Goal: Transaction & Acquisition: Purchase product/service

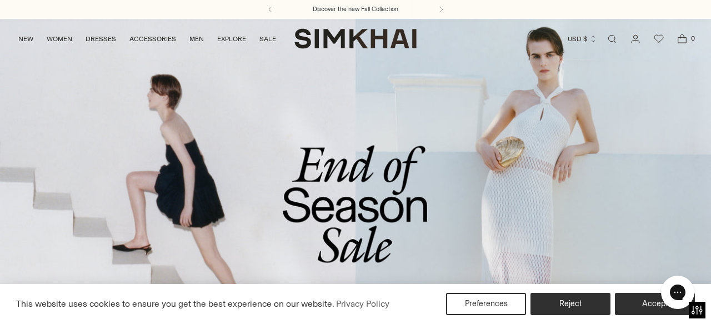
click at [350, 207] on link "/collections/sale" at bounding box center [355, 221] width 711 height 407
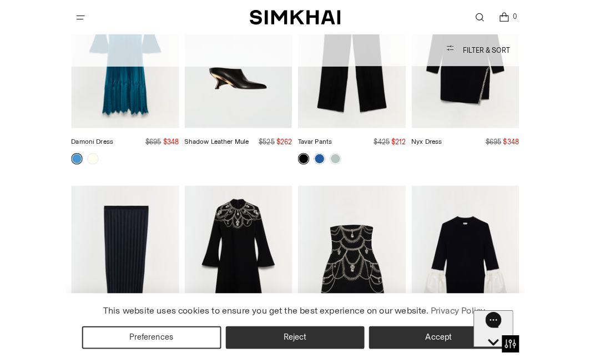
scroll to position [7751, 0]
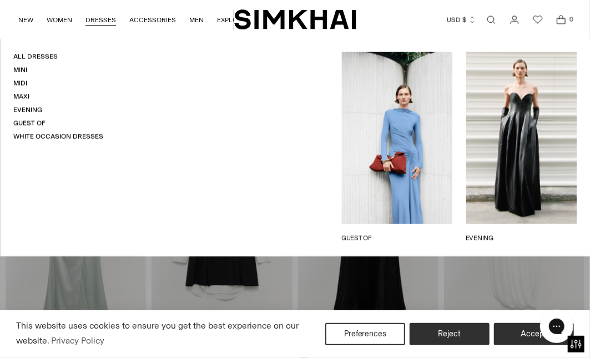
click at [98, 20] on link "DRESSES" at bounding box center [100, 20] width 31 height 24
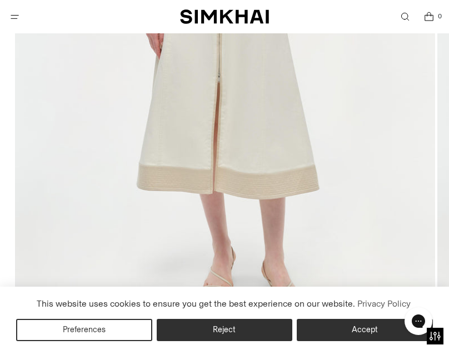
scroll to position [416, 0]
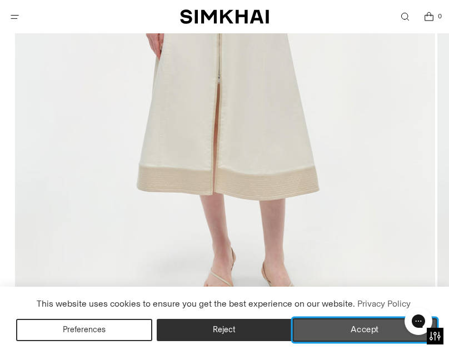
click at [366, 322] on button "Accept" at bounding box center [365, 329] width 144 height 23
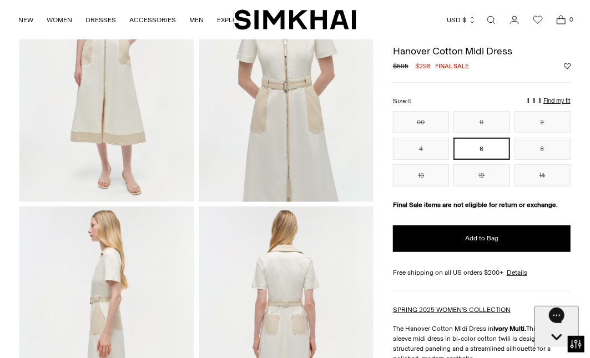
scroll to position [0, 0]
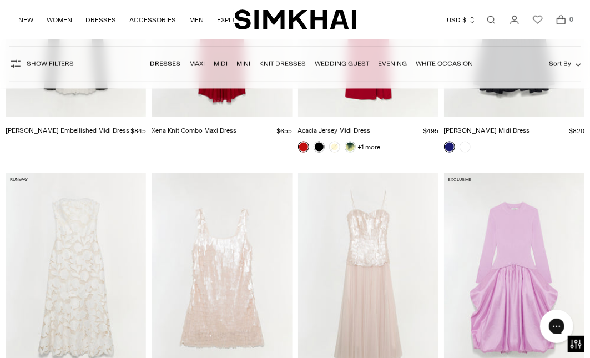
scroll to position [5895, 0]
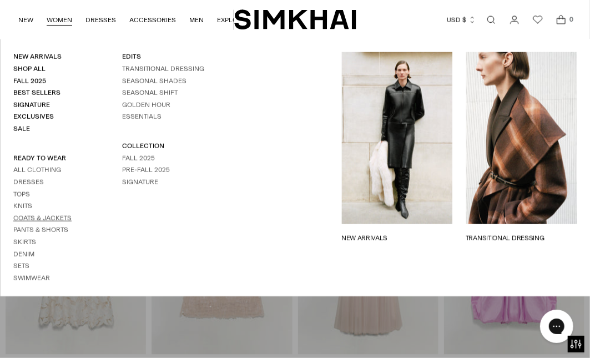
click at [41, 219] on link "Coats & Jackets" at bounding box center [42, 218] width 58 height 8
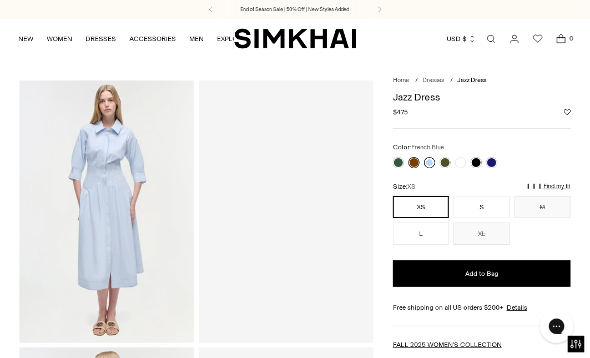
click at [432, 163] on link at bounding box center [429, 162] width 11 height 11
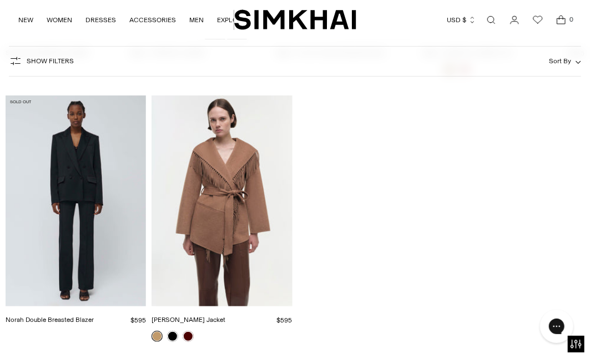
scroll to position [1926, 0]
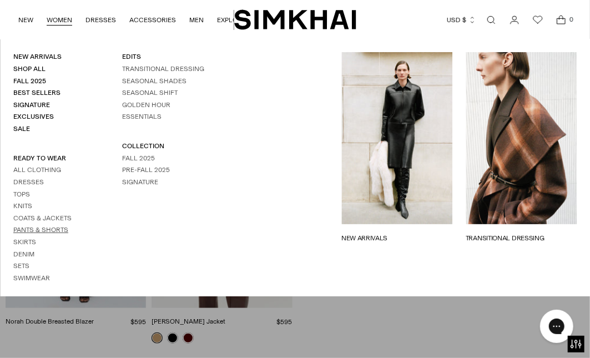
click at [24, 229] on link "Pants & Shorts" at bounding box center [40, 230] width 55 height 8
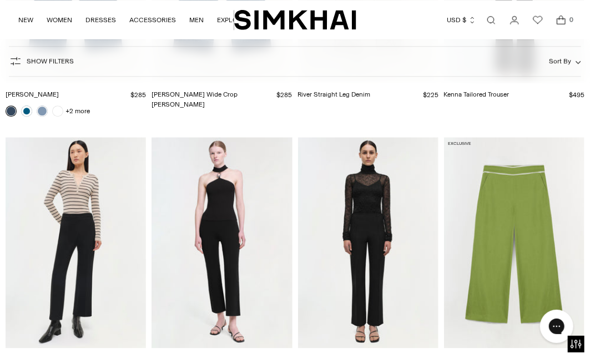
scroll to position [2951, 0]
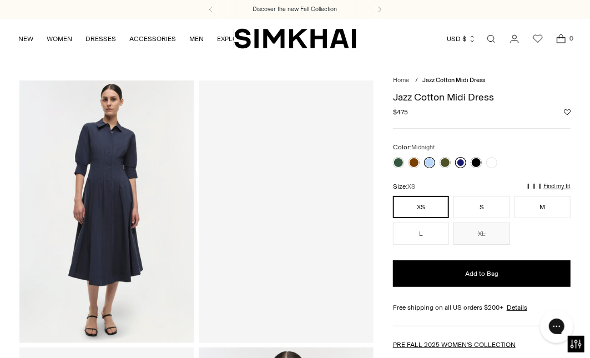
click at [462, 164] on link at bounding box center [460, 162] width 11 height 11
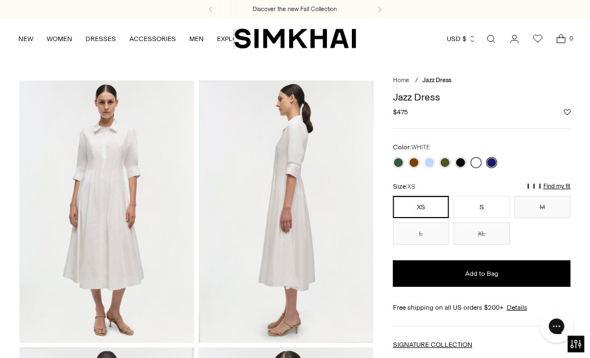
click at [480, 163] on link at bounding box center [476, 162] width 11 height 11
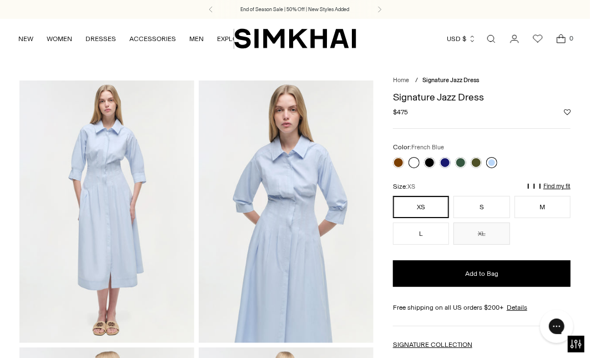
click at [491, 162] on link at bounding box center [491, 162] width 11 height 11
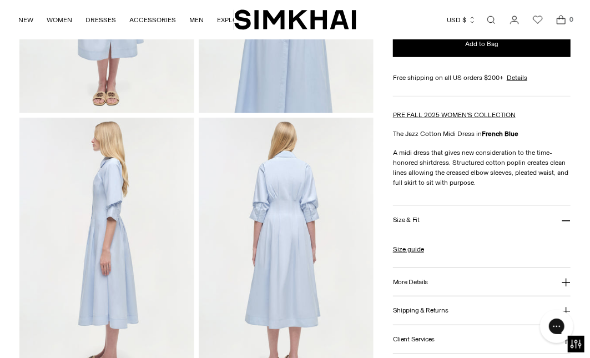
scroll to position [232, 0]
